Goal: Check status: Check status

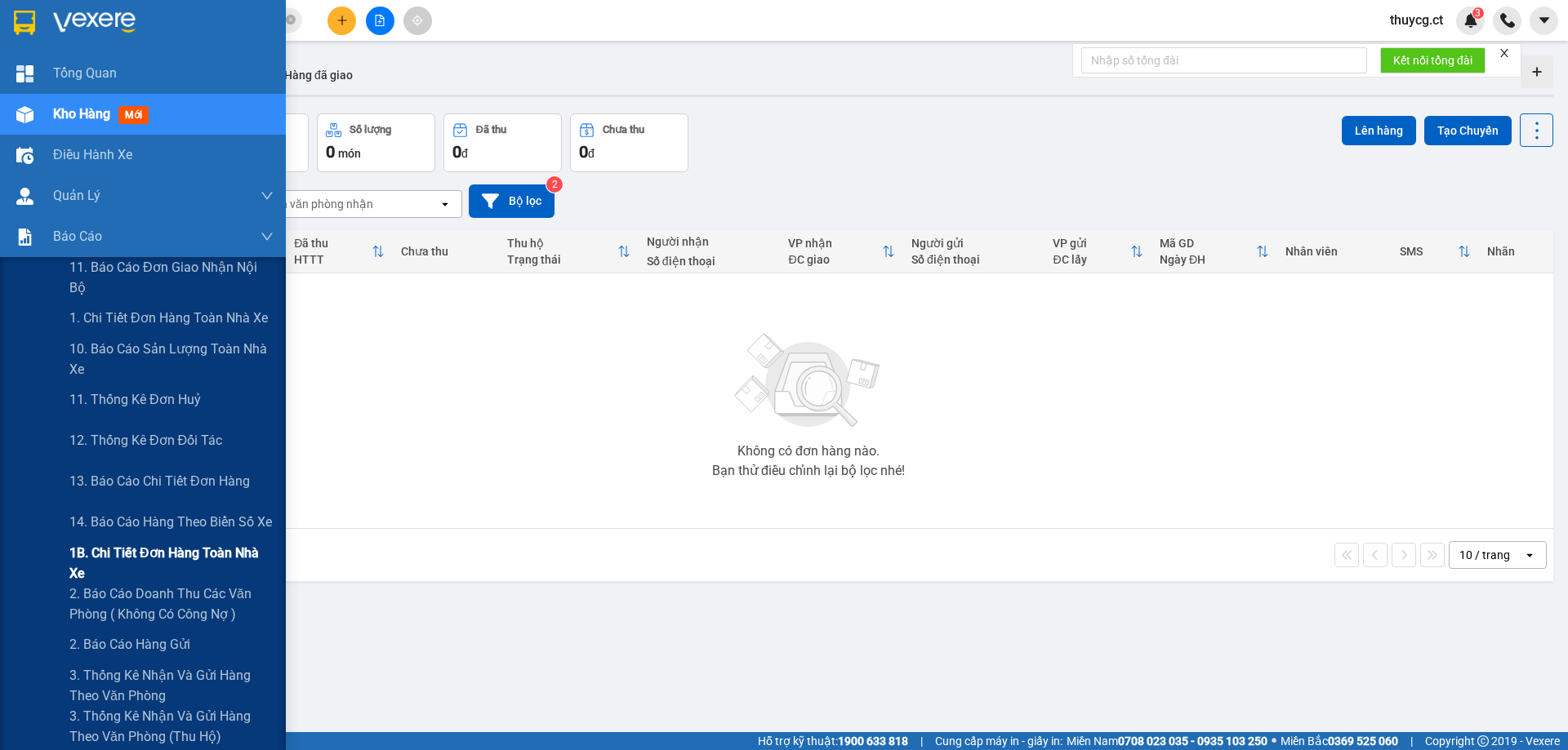
click at [101, 564] on span "1B. Chi tiết đơn hàng toàn nhà xe" at bounding box center [171, 563] width 204 height 40
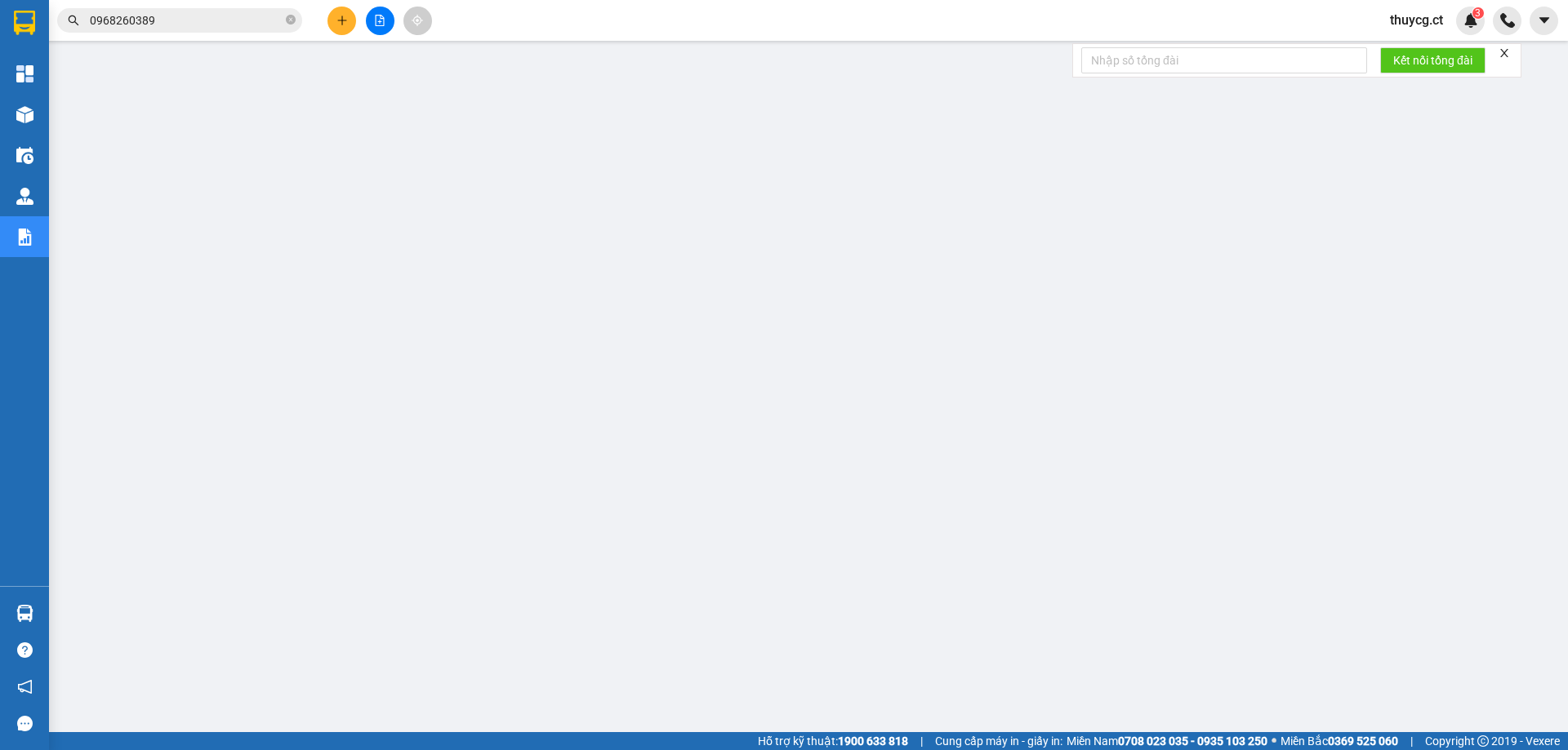
click at [208, 13] on input "0968260389" at bounding box center [186, 20] width 193 height 18
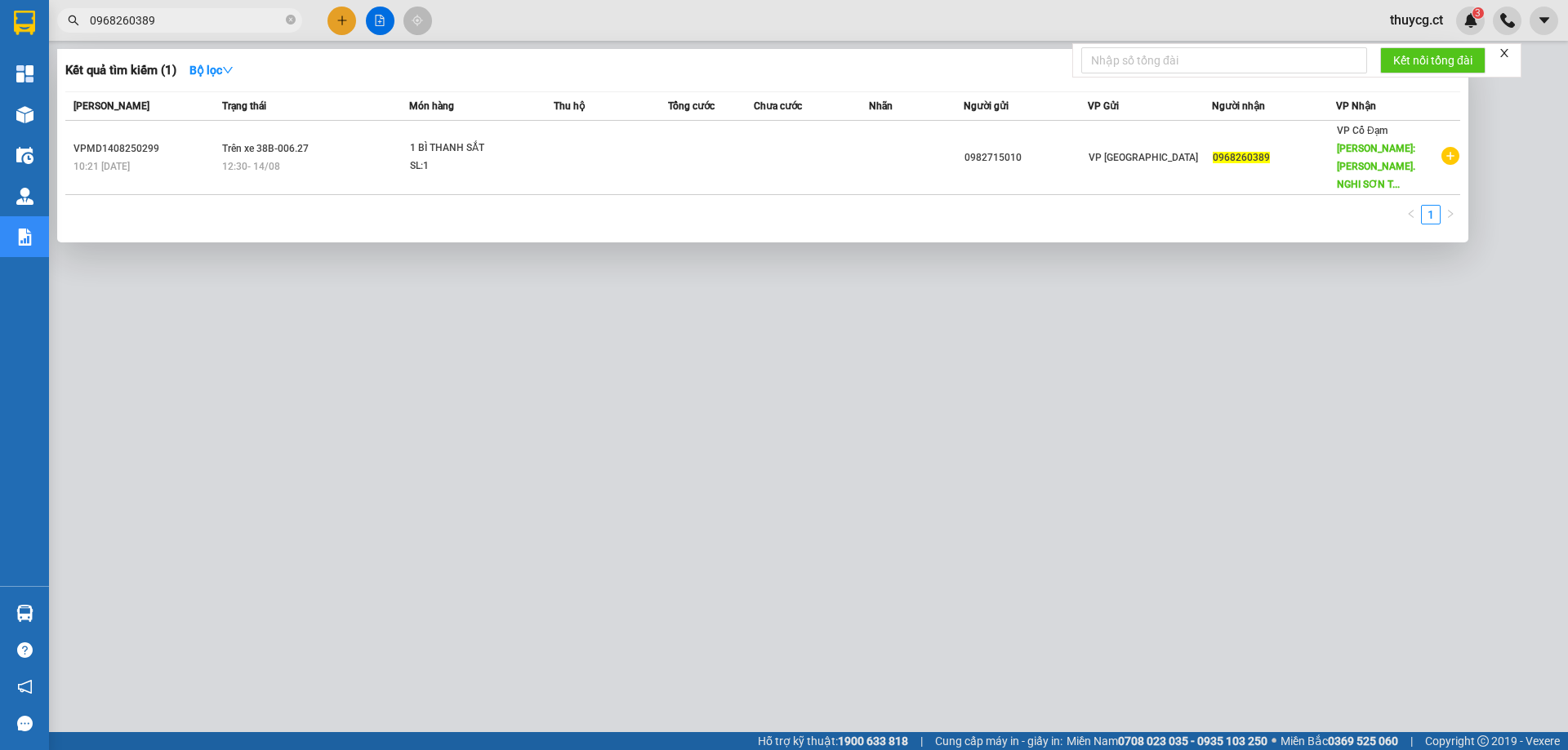
drag, startPoint x: 208, startPoint y: 13, endPoint x: 0, endPoint y: -19, distance: 210.4
click at [0, 0] on html "Kết quả tìm kiếm ( 1 ) Bộ lọc Mã ĐH Trạng thái Món hàng Thu hộ Tổng cước Chưa c…" at bounding box center [784, 375] width 1568 height 750
paste input "368053404"
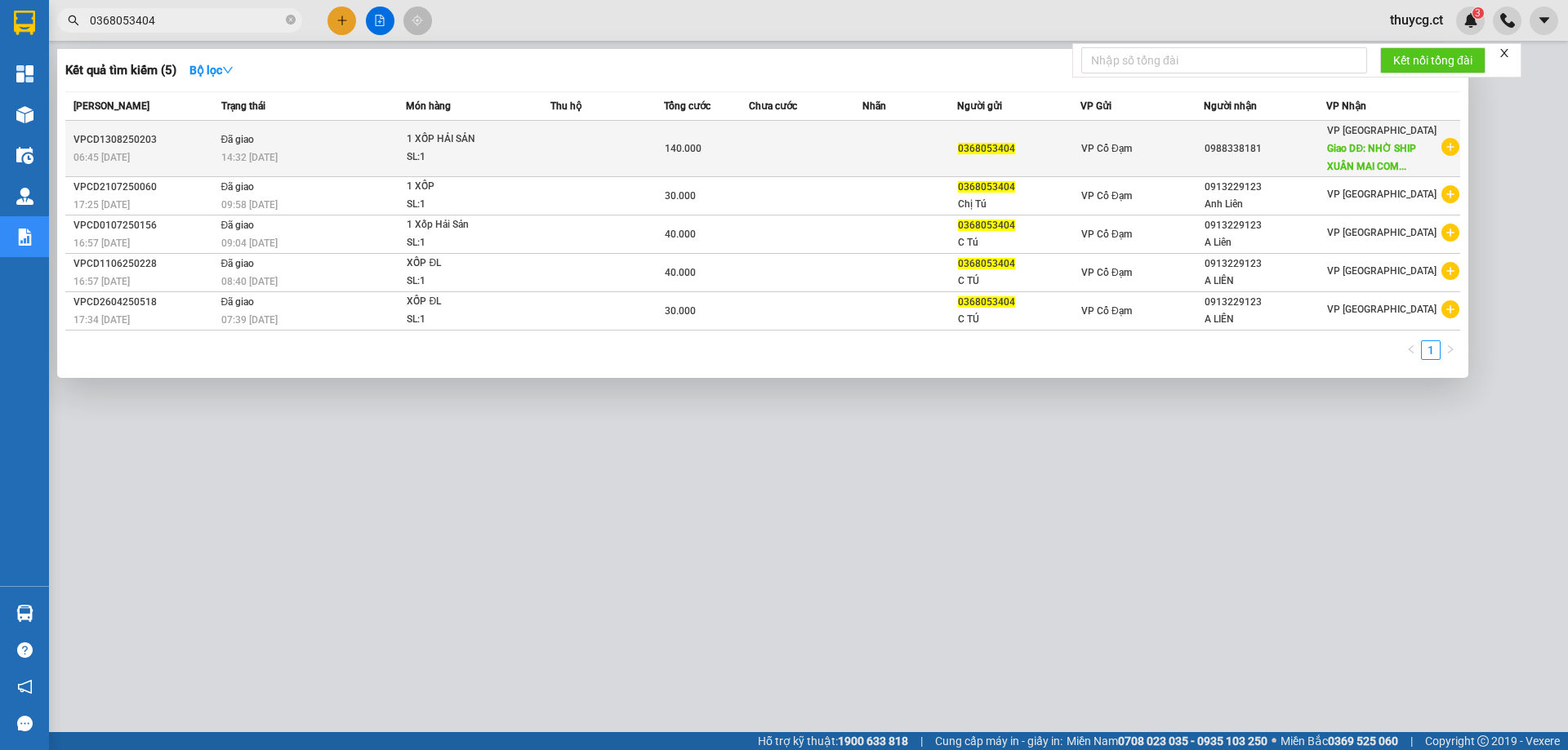
type input "0368053404"
click at [456, 153] on div "SL: 1" at bounding box center [467, 157] width 122 height 18
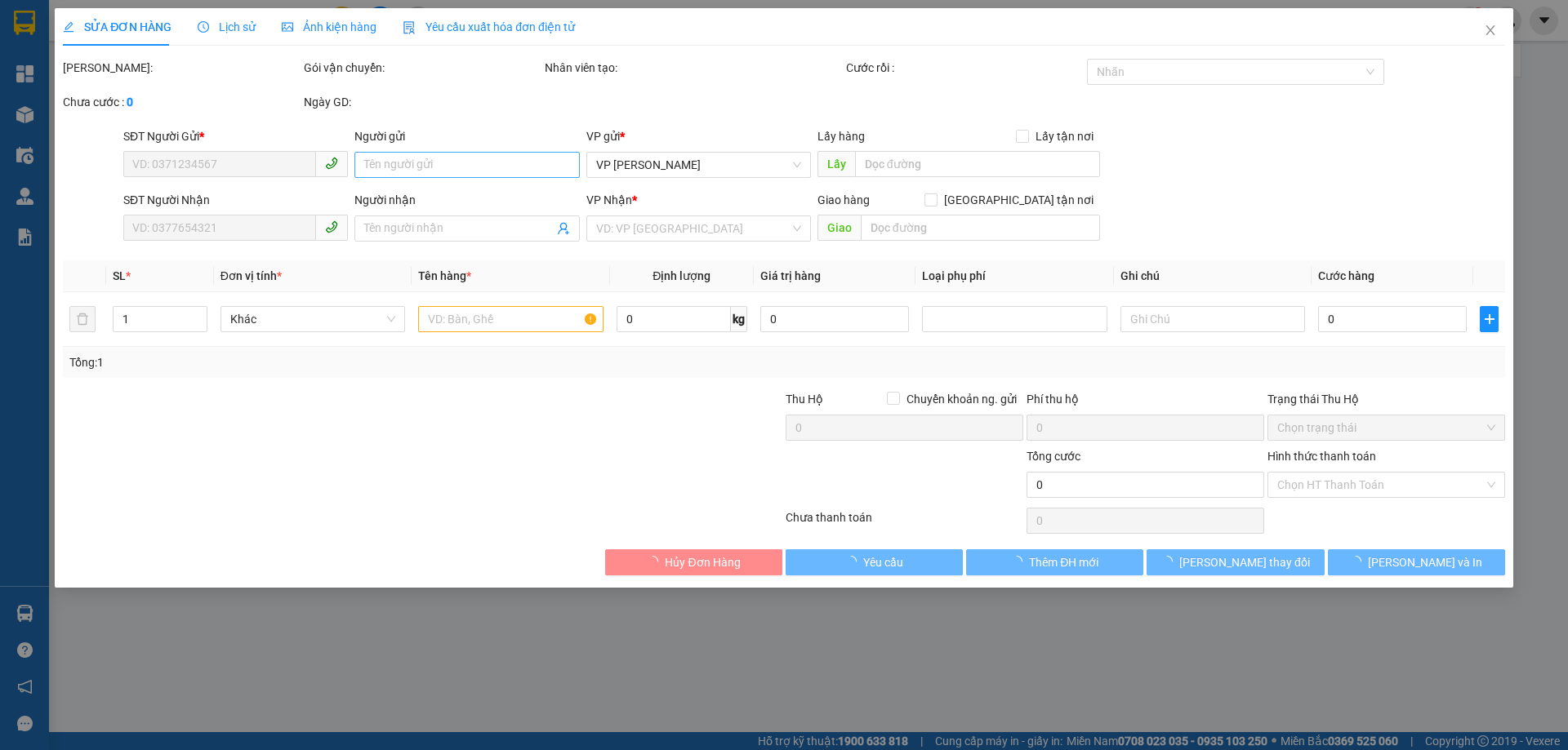
type input "0368053404"
type input "0988338181"
type input "NHỜ [GEOGRAPHIC_DATA] TÒA [GEOGRAPHIC_DATA], [GEOGRAPHIC_DATA]"
type input "140.000"
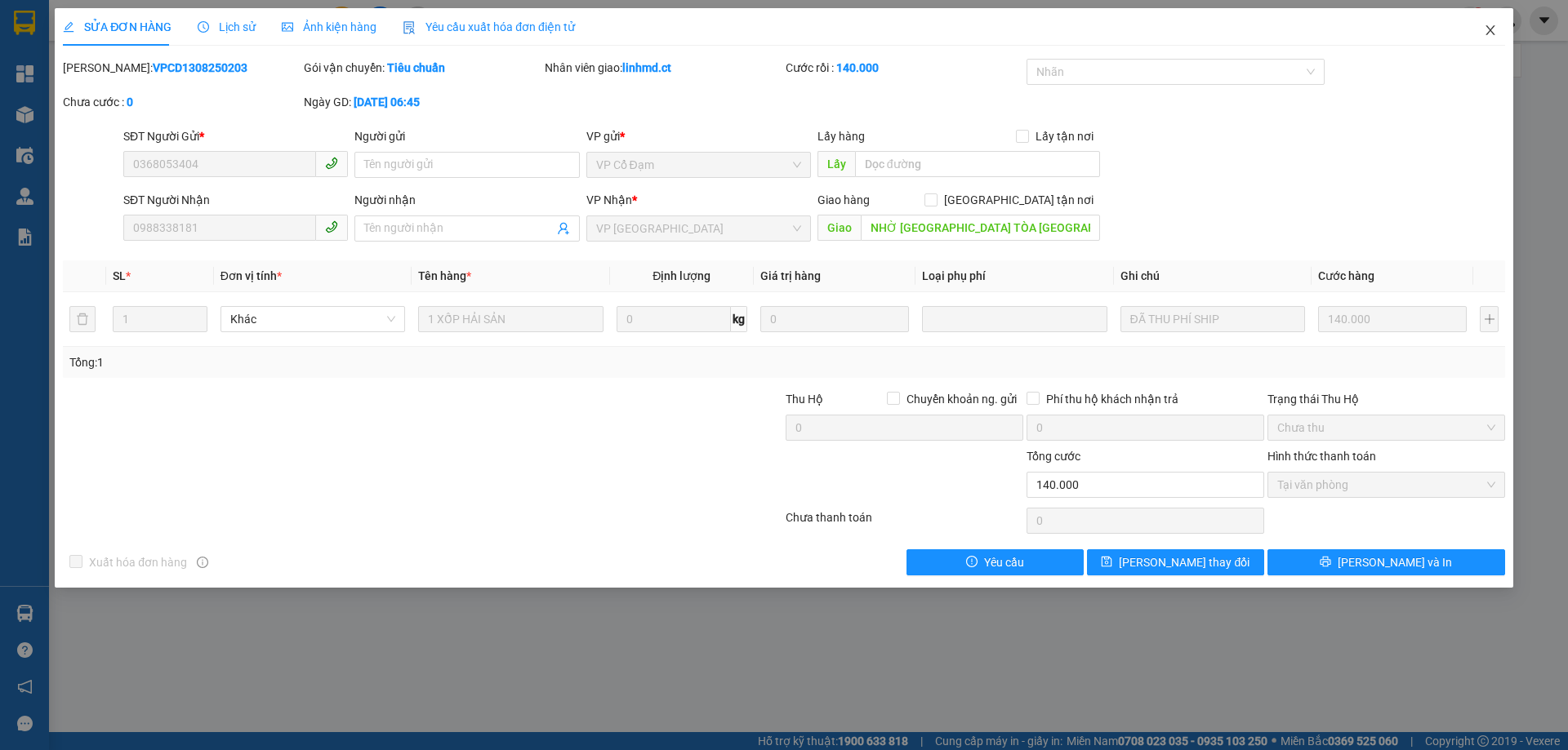
click at [1495, 26] on icon "close" at bounding box center [1491, 31] width 13 height 13
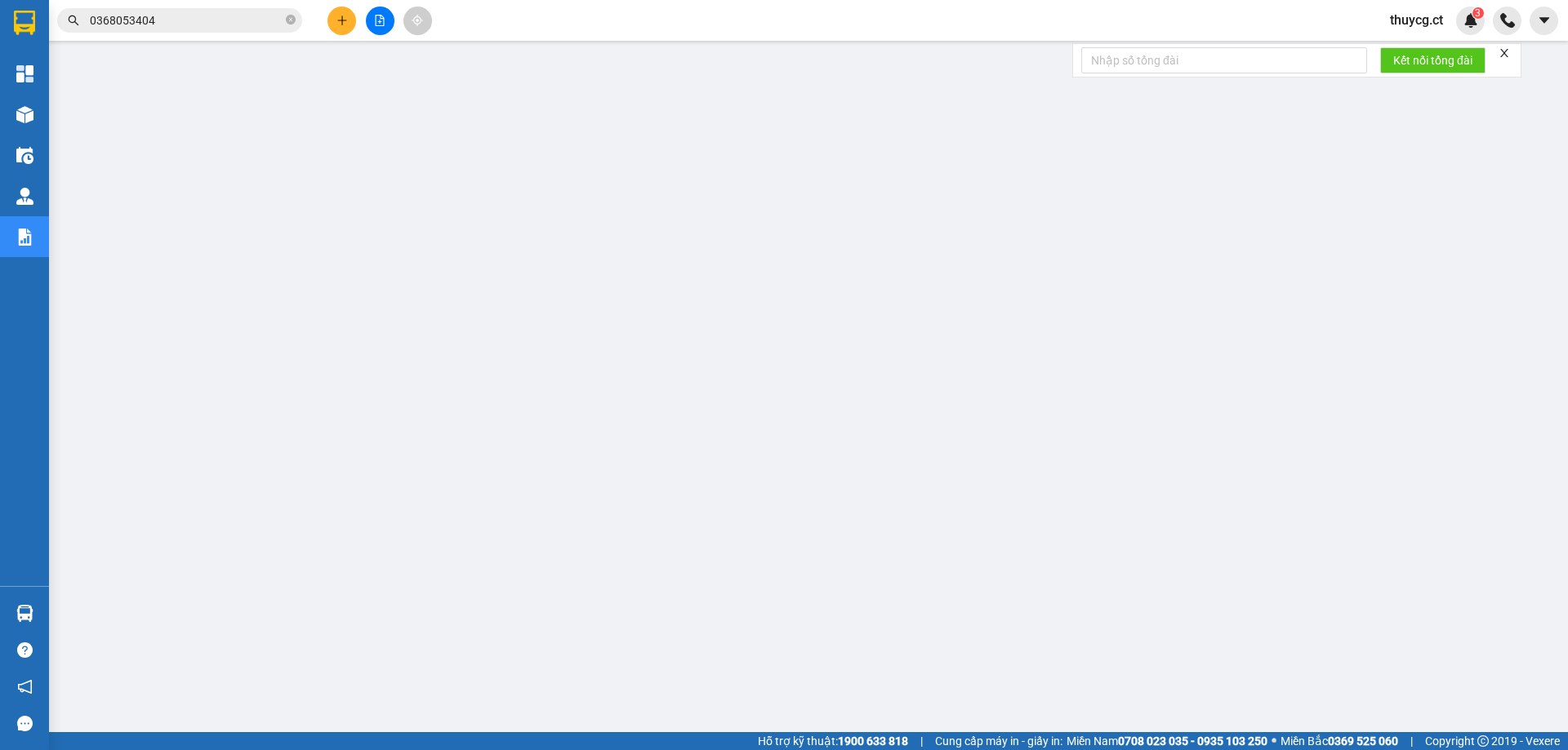
click at [191, 13] on input "0368053404" at bounding box center [186, 20] width 193 height 18
